Goal: Information Seeking & Learning: Learn about a topic

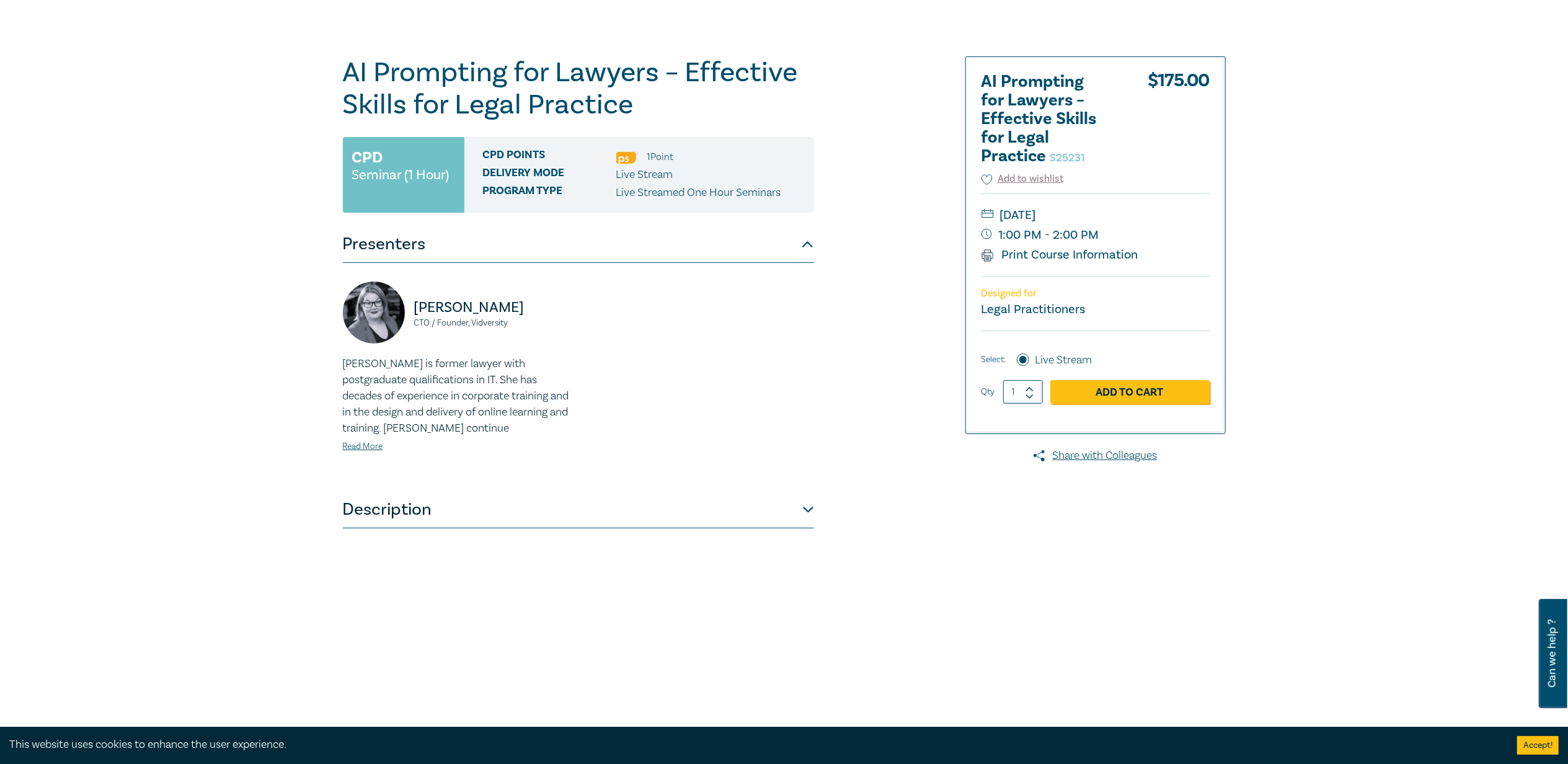
drag, startPoint x: 1043, startPoint y: 214, endPoint x: 1136, endPoint y: 209, distance: 93.1
click at [794, 209] on small "Friday, 29 August 2025" at bounding box center [1095, 215] width 228 height 20
drag, startPoint x: 1136, startPoint y: 209, endPoint x: 1390, endPoint y: 244, distance: 256.4
click at [794, 239] on div "AI Prompting for Lawyers – Effective Skills for Legal Practice S25231 CPD Semin…" at bounding box center [784, 366] width 1568 height 737
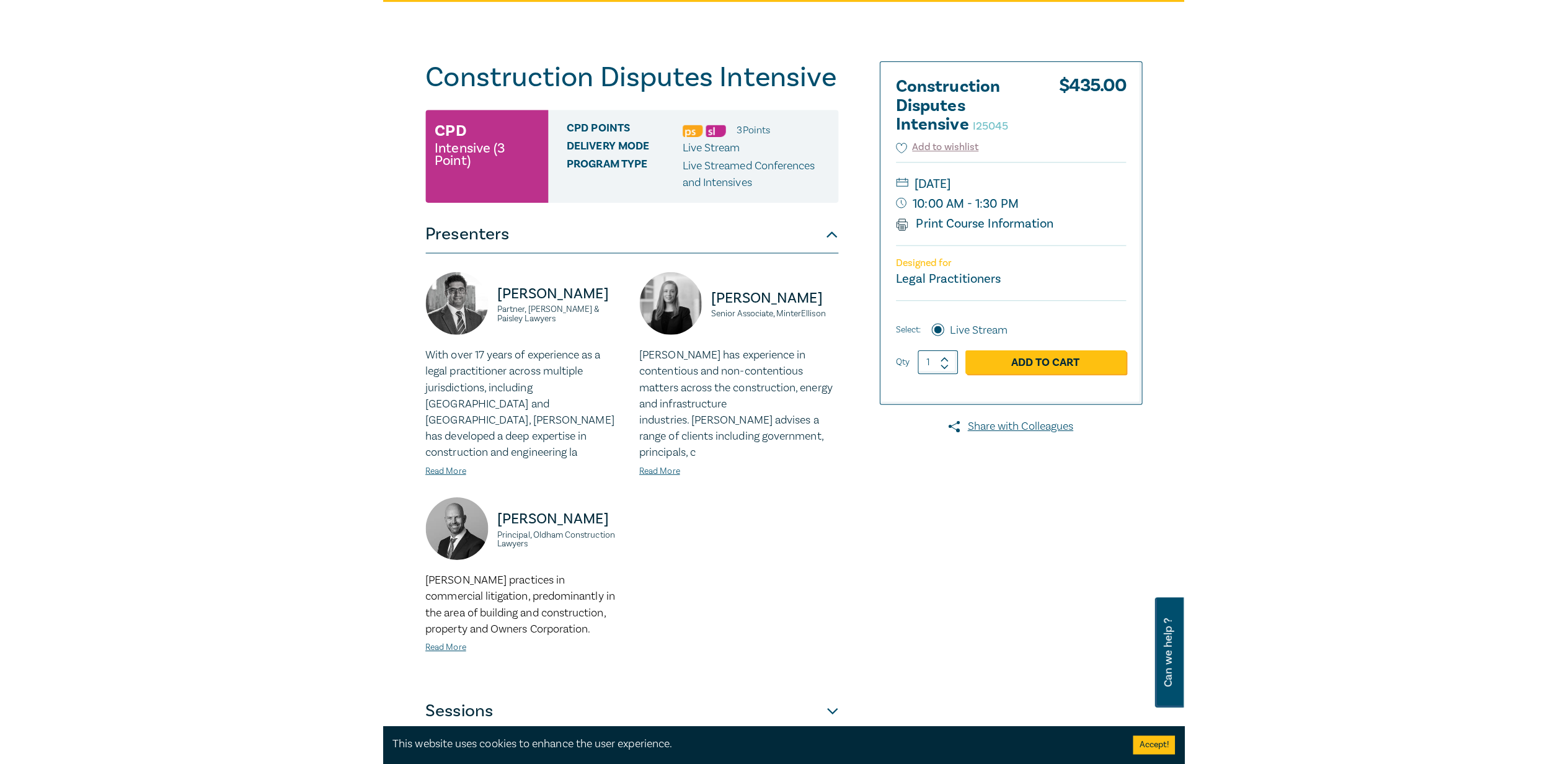
scroll to position [82, 0]
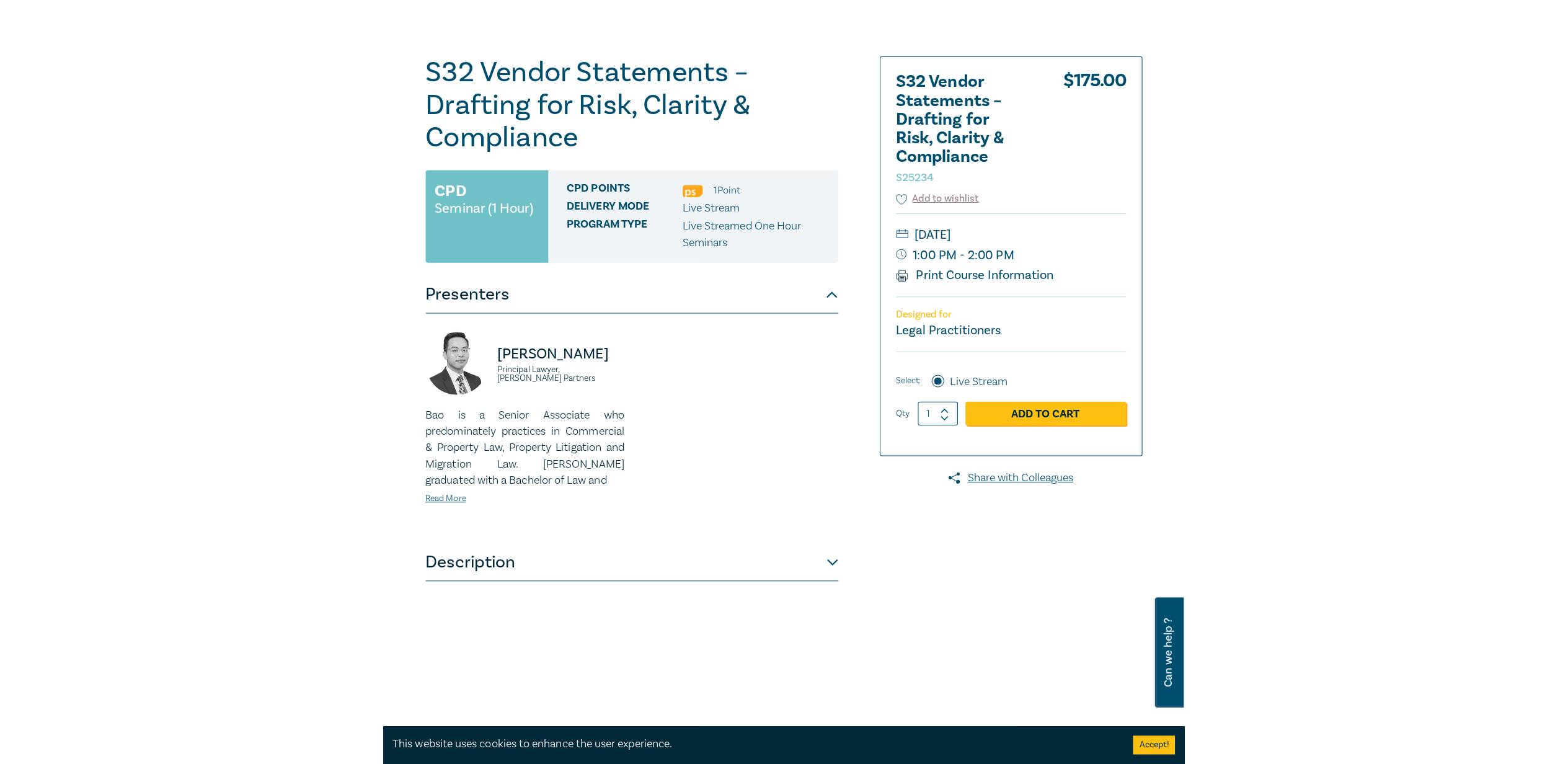
scroll to position [82, 0]
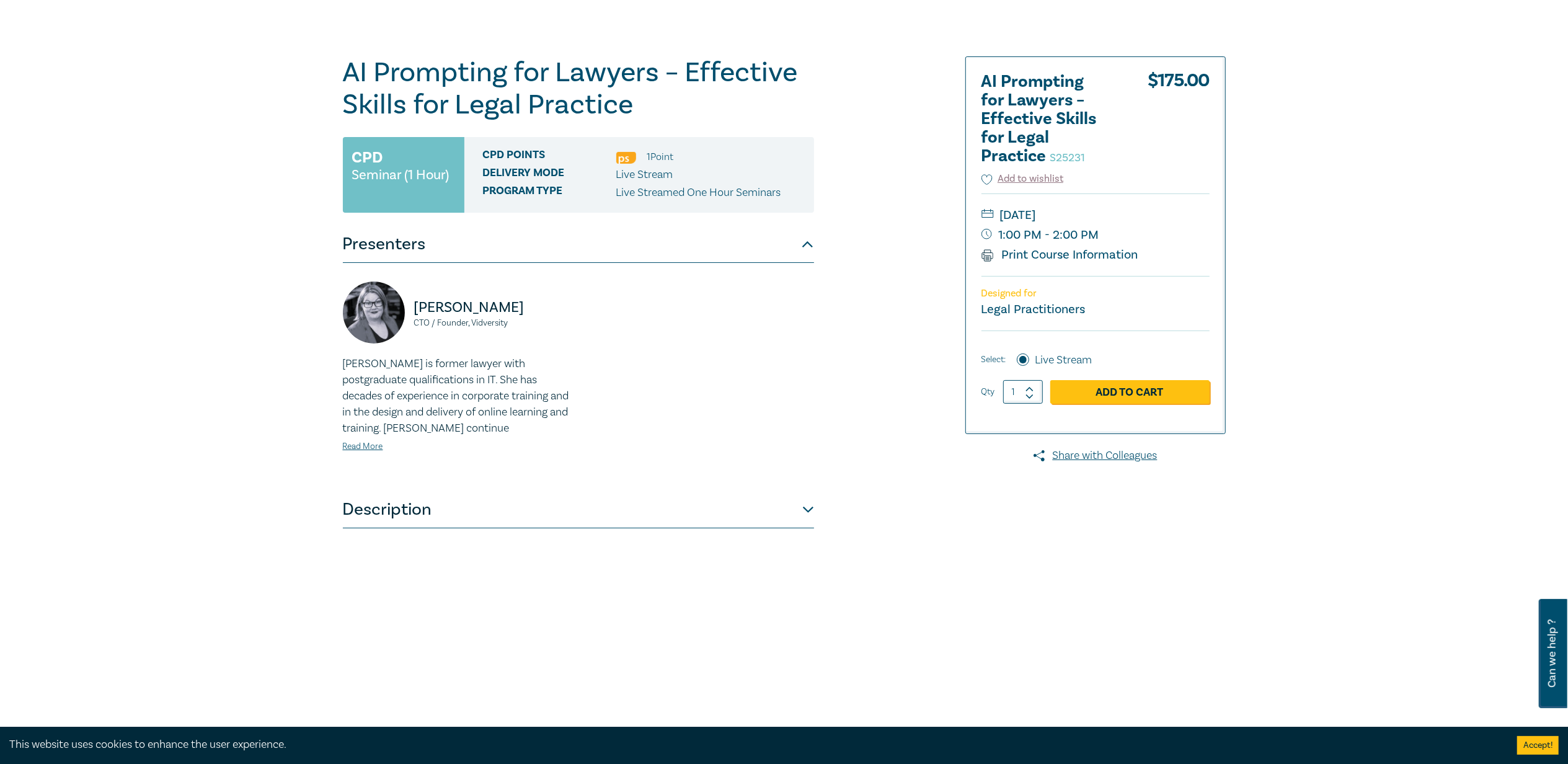
click at [395, 510] on button "Description" at bounding box center [579, 510] width 471 height 38
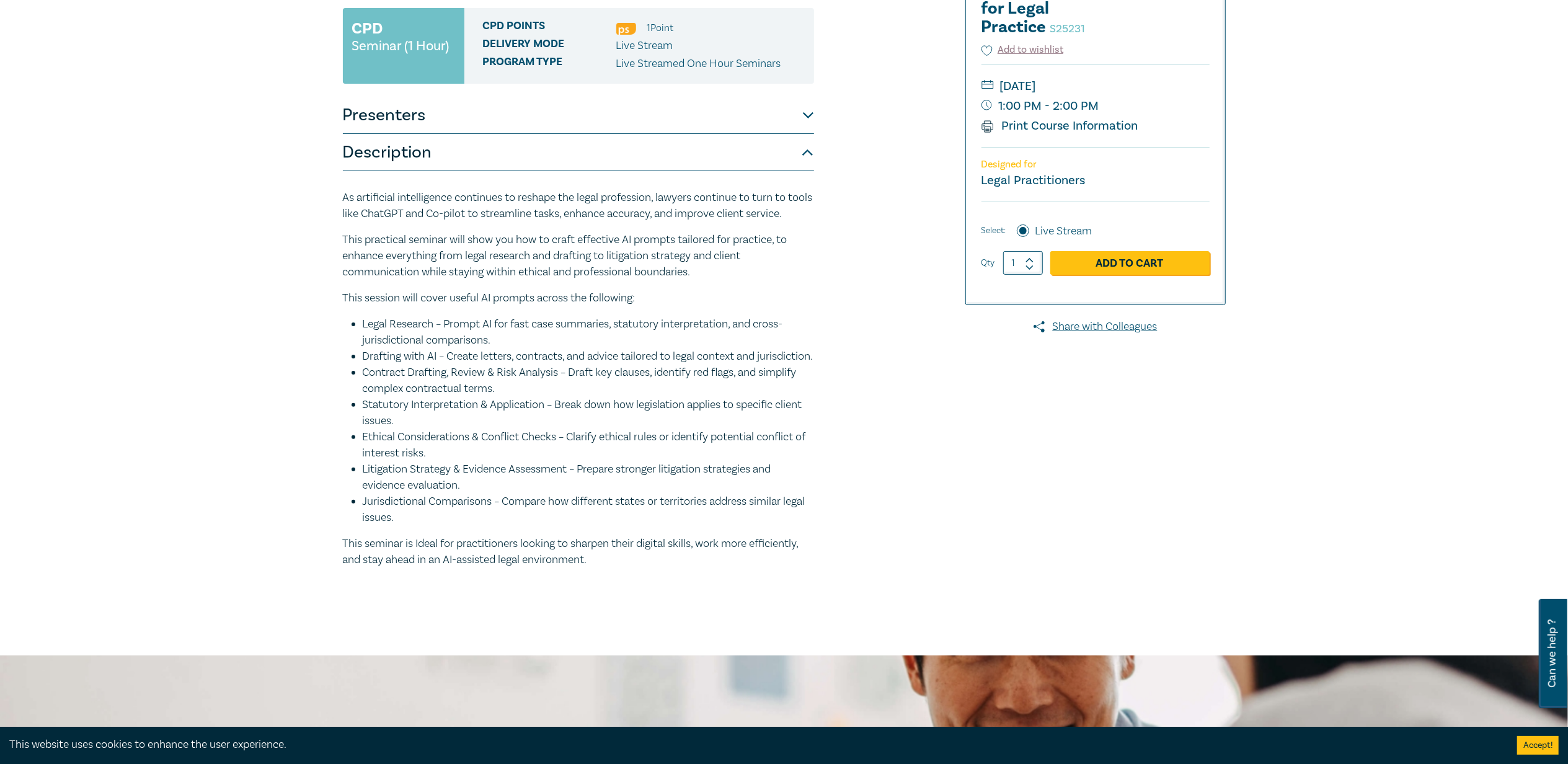
scroll to position [248, 0]
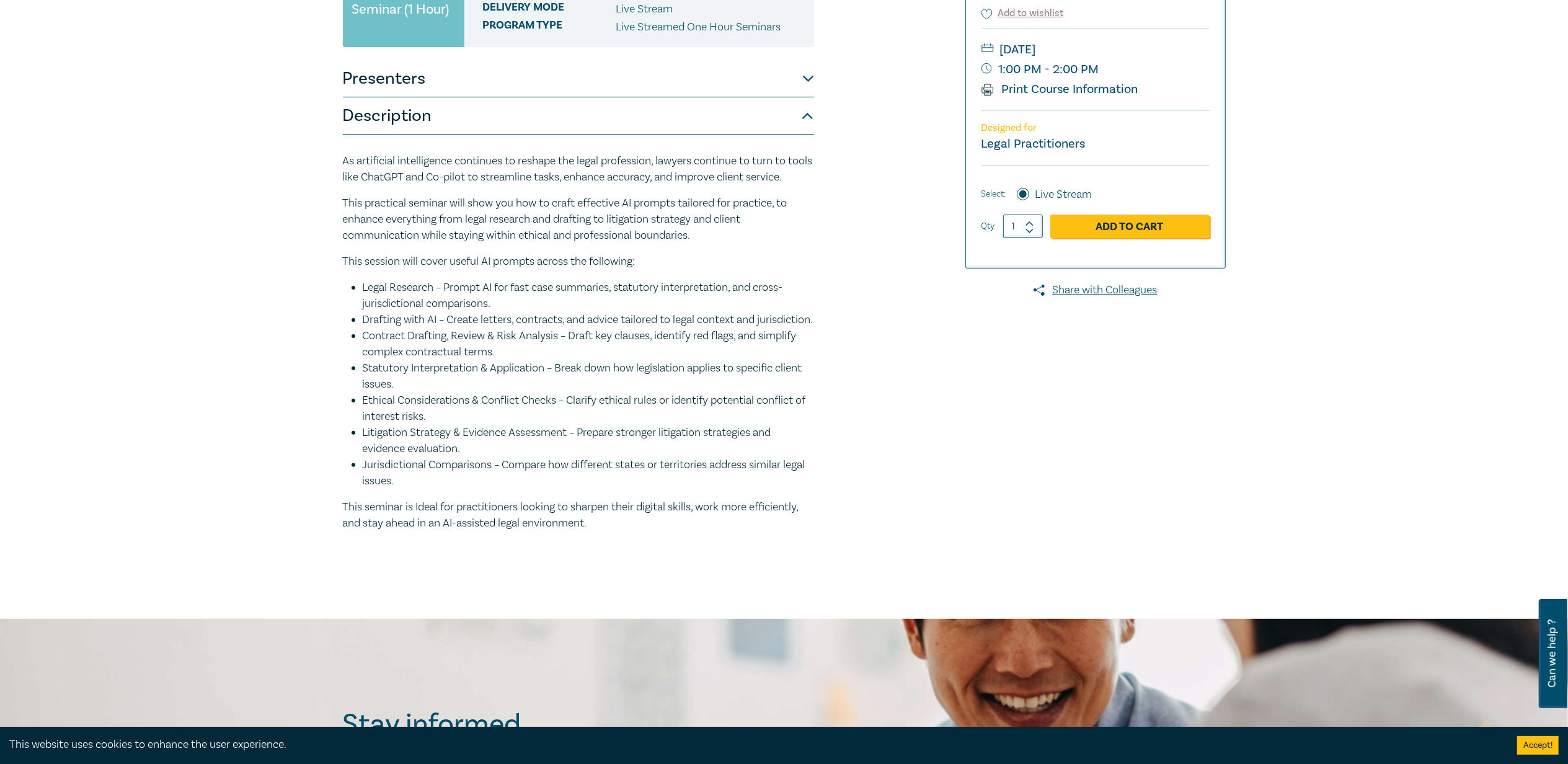
click at [1164, 543] on div at bounding box center [1083, 225] width 299 height 669
